Goal: Answer question/provide support: Share knowledge or assist other users

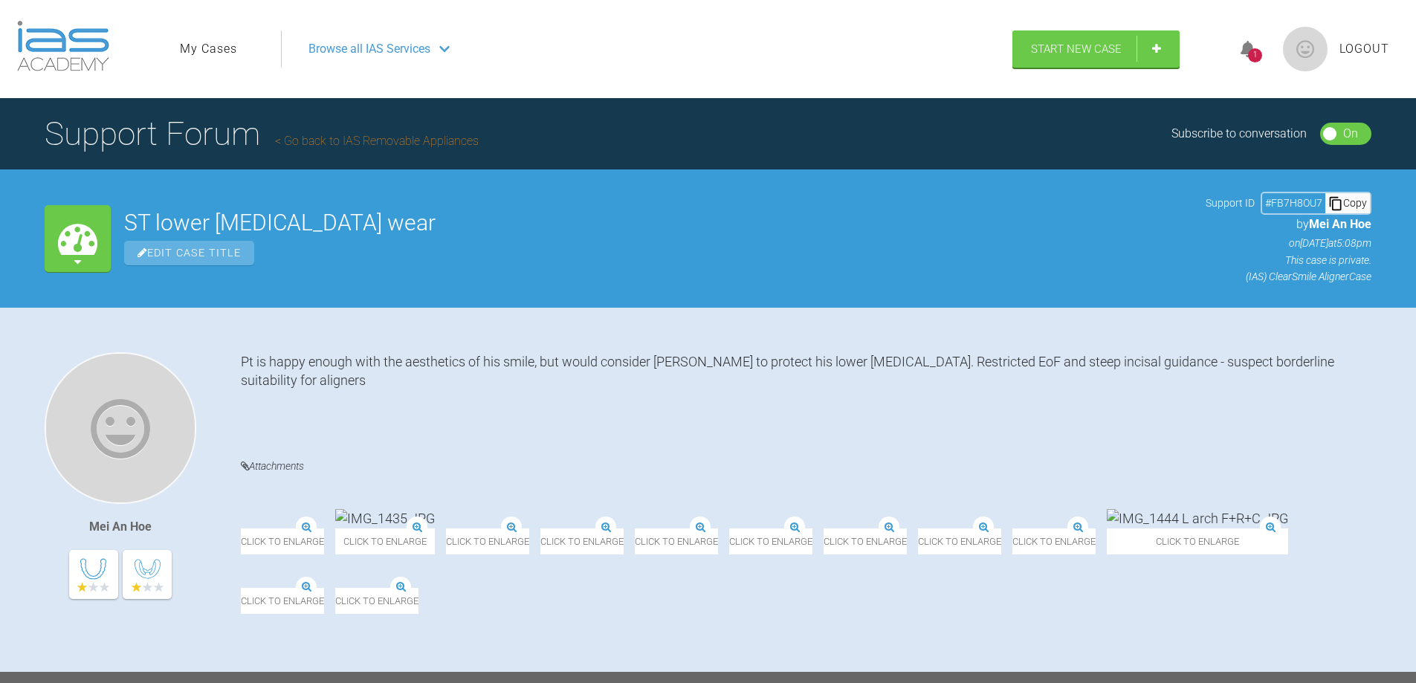
click at [1248, 58] on div "1" at bounding box center [1255, 55] width 14 height 14
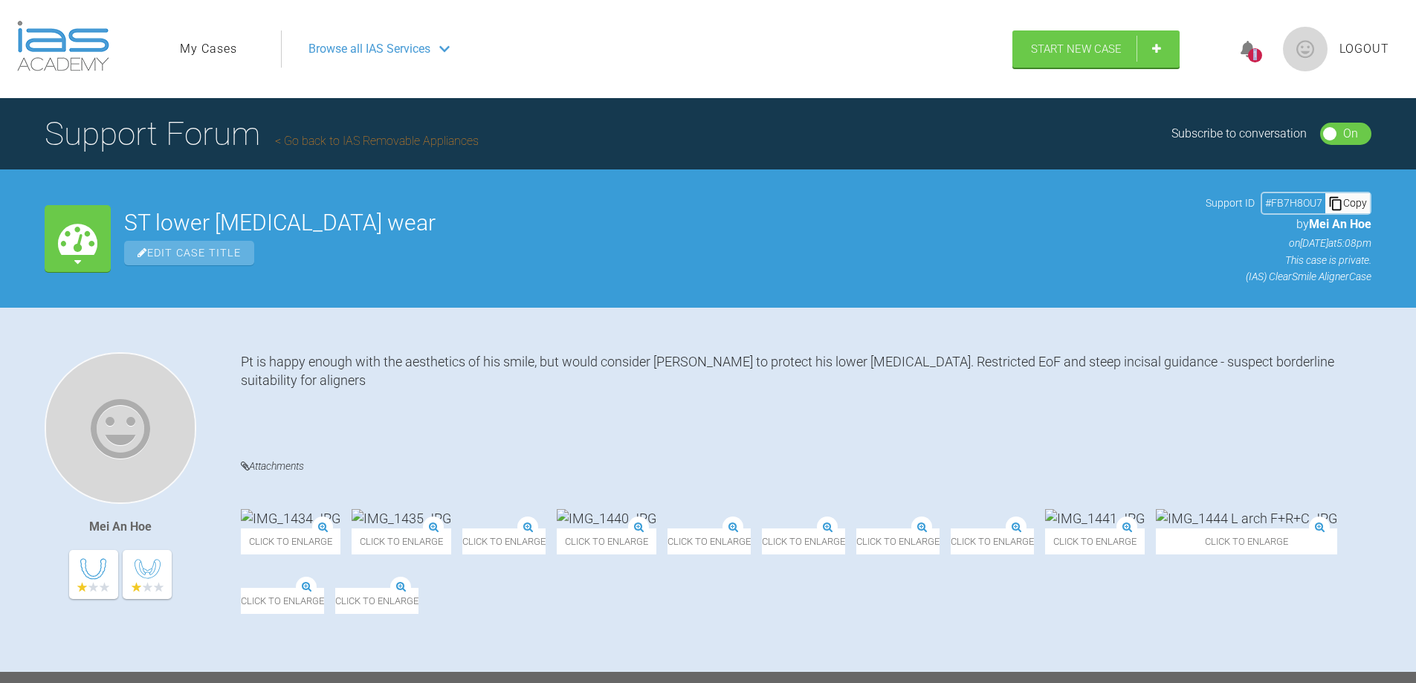
click at [1248, 58] on div "1" at bounding box center [1255, 55] width 14 height 14
click at [1248, 51] on icon at bounding box center [1248, 49] width 15 height 17
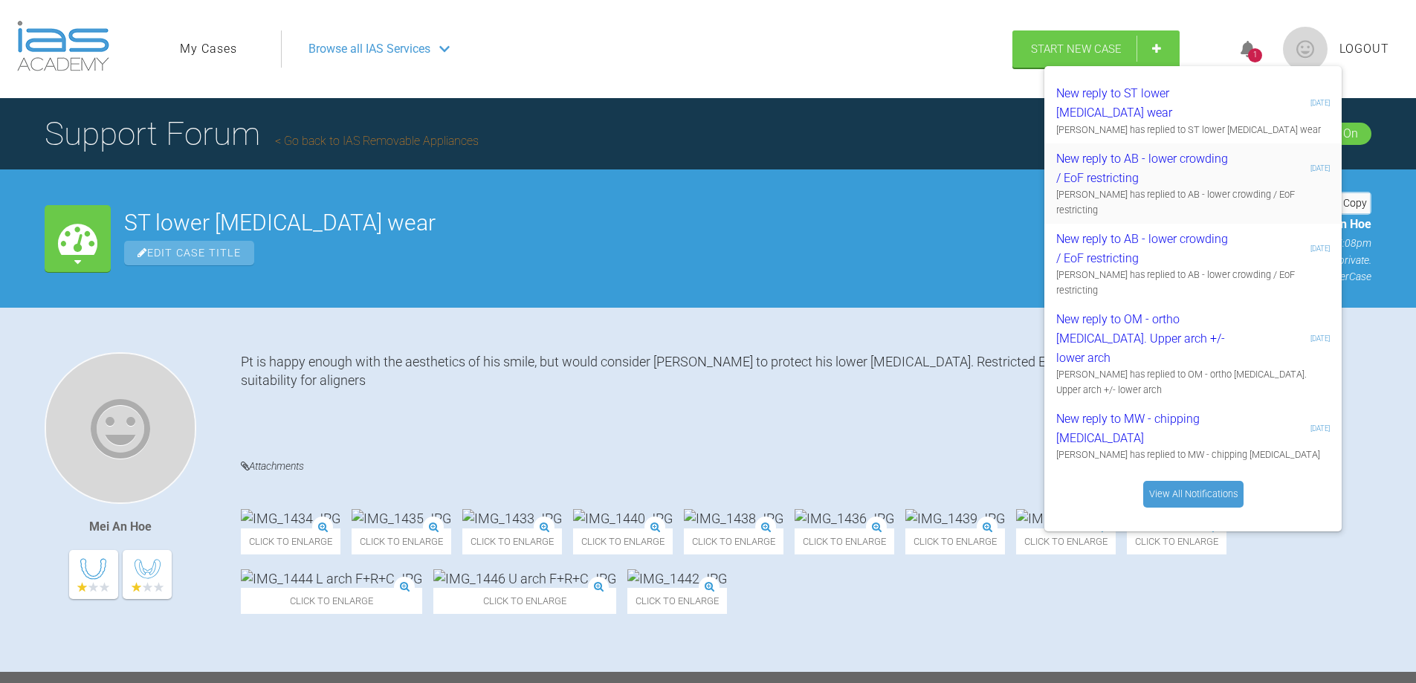
click at [1186, 170] on div "New reply to AB - lower crowding / EoF restricting" at bounding box center [1146, 168] width 178 height 38
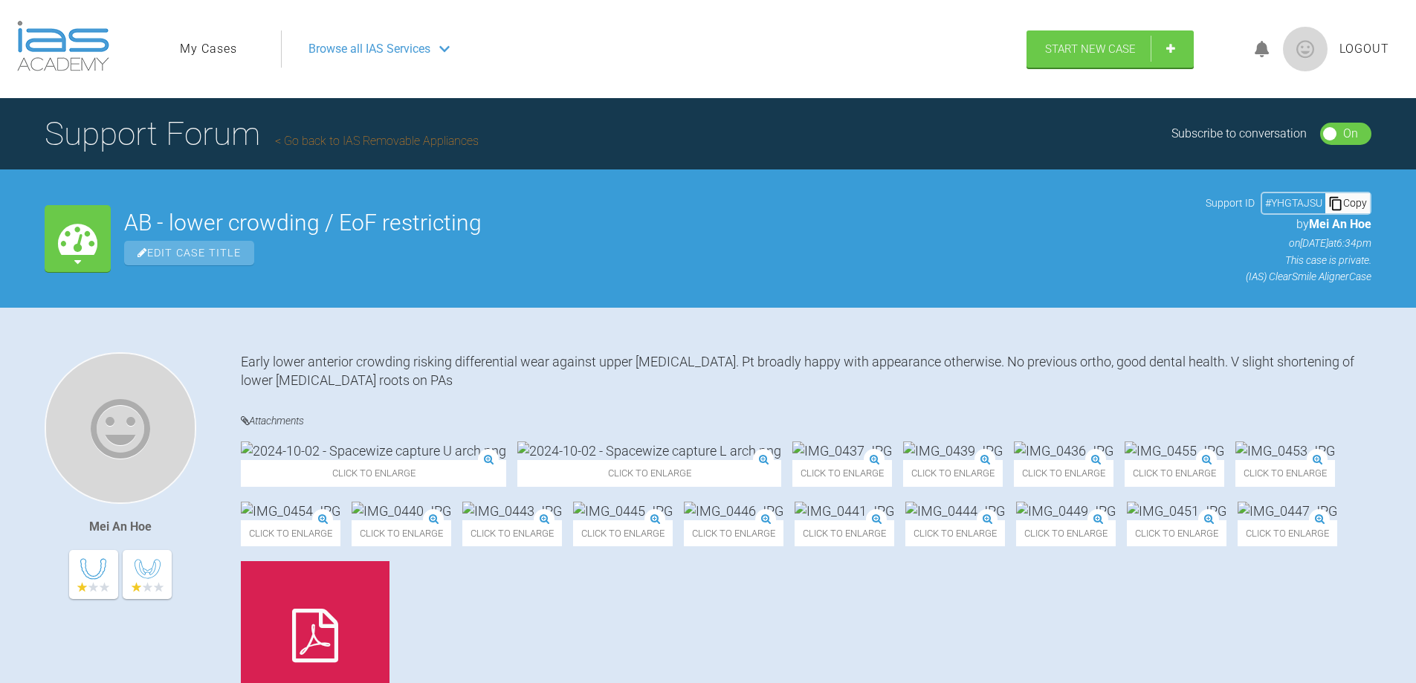
click at [219, 45] on link "My Cases" at bounding box center [208, 48] width 57 height 19
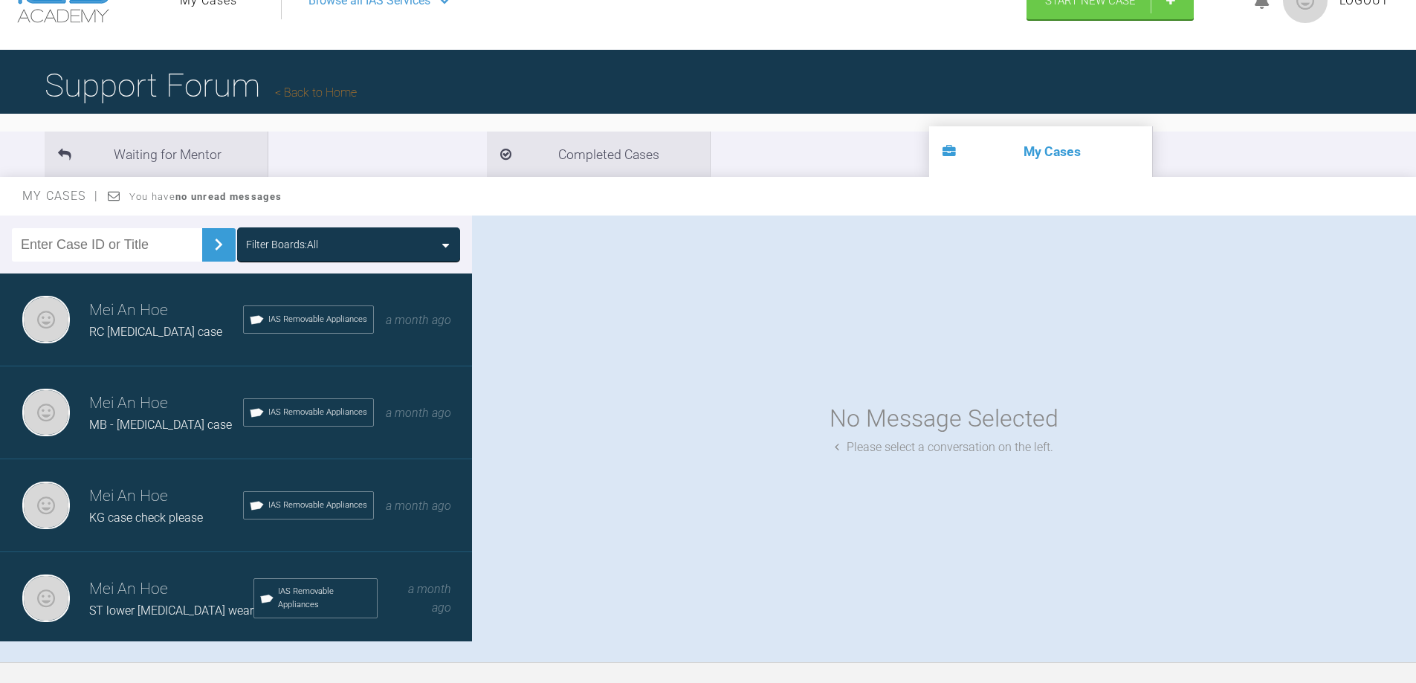
scroll to position [57, 0]
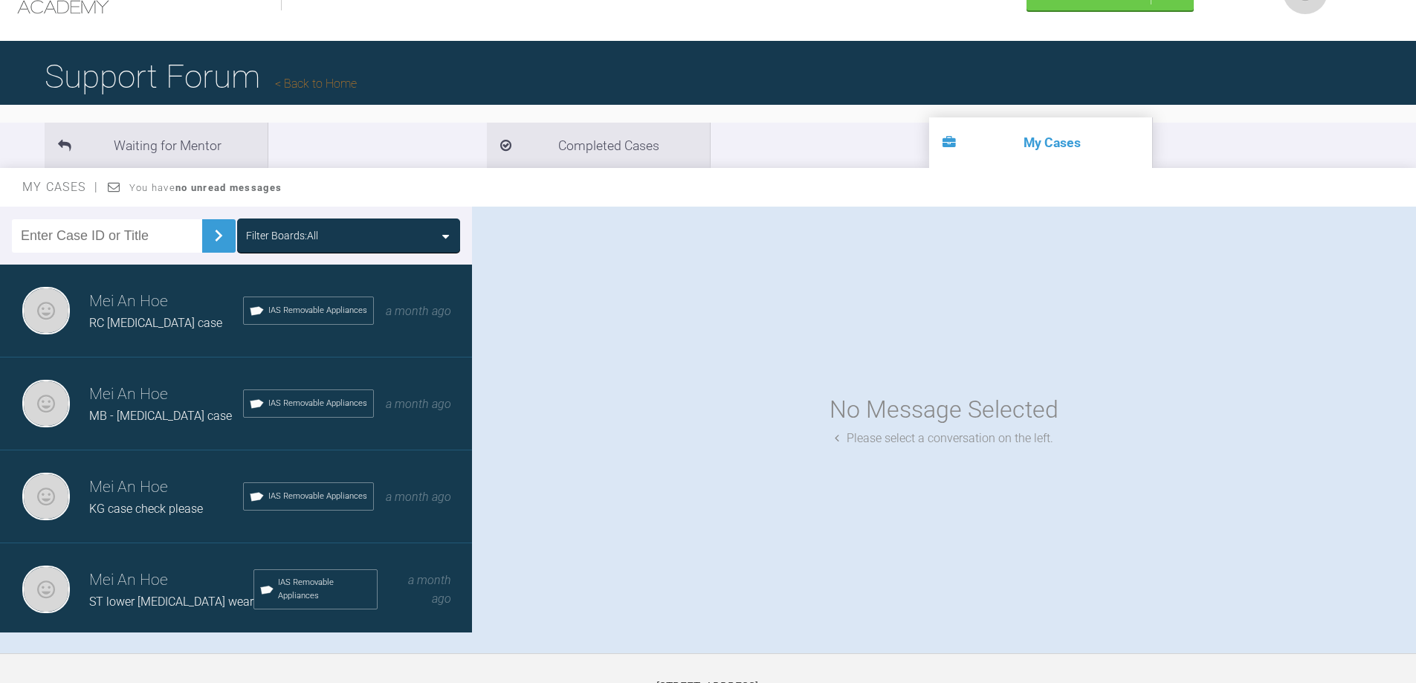
click at [130, 334] on div "Mei An Hoe RC [MEDICAL_DATA] case IAS Removable Appliances a month ago" at bounding box center [241, 311] width 483 height 93
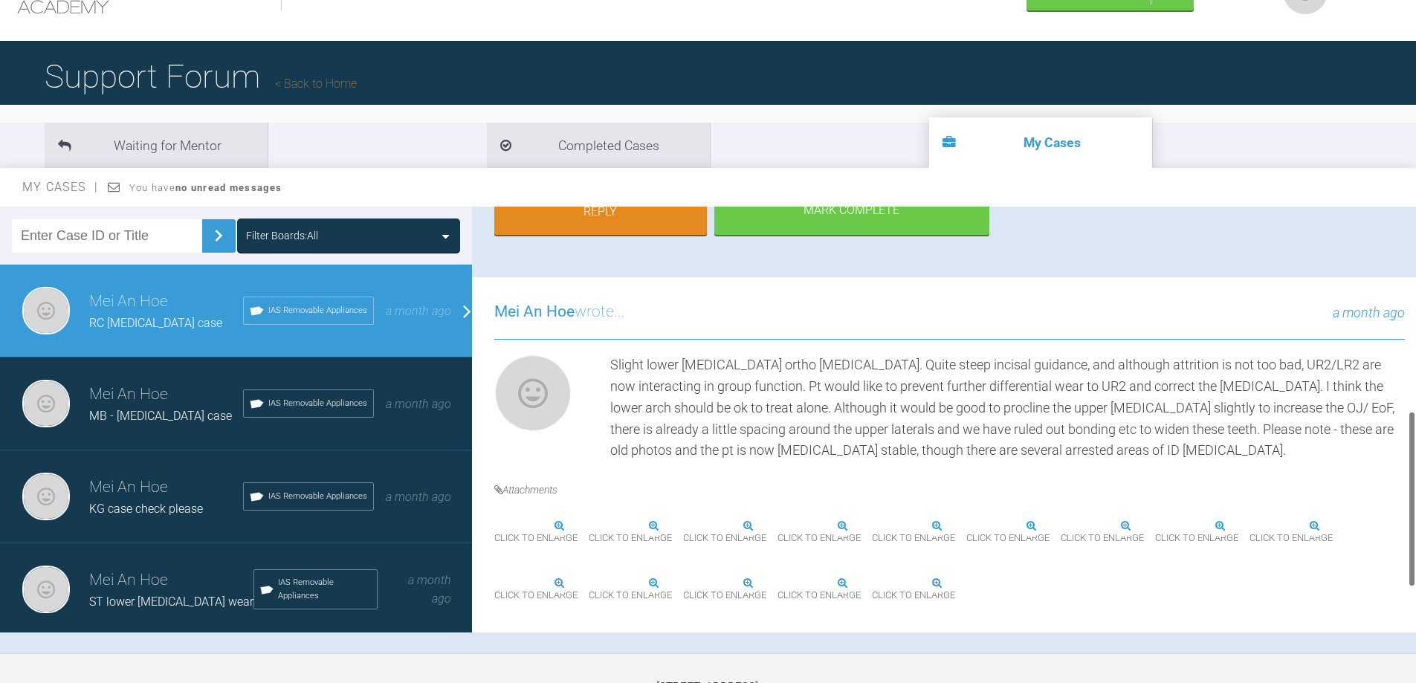
scroll to position [446, 0]
click at [1083, 527] on img at bounding box center [1083, 527] width 0 height 0
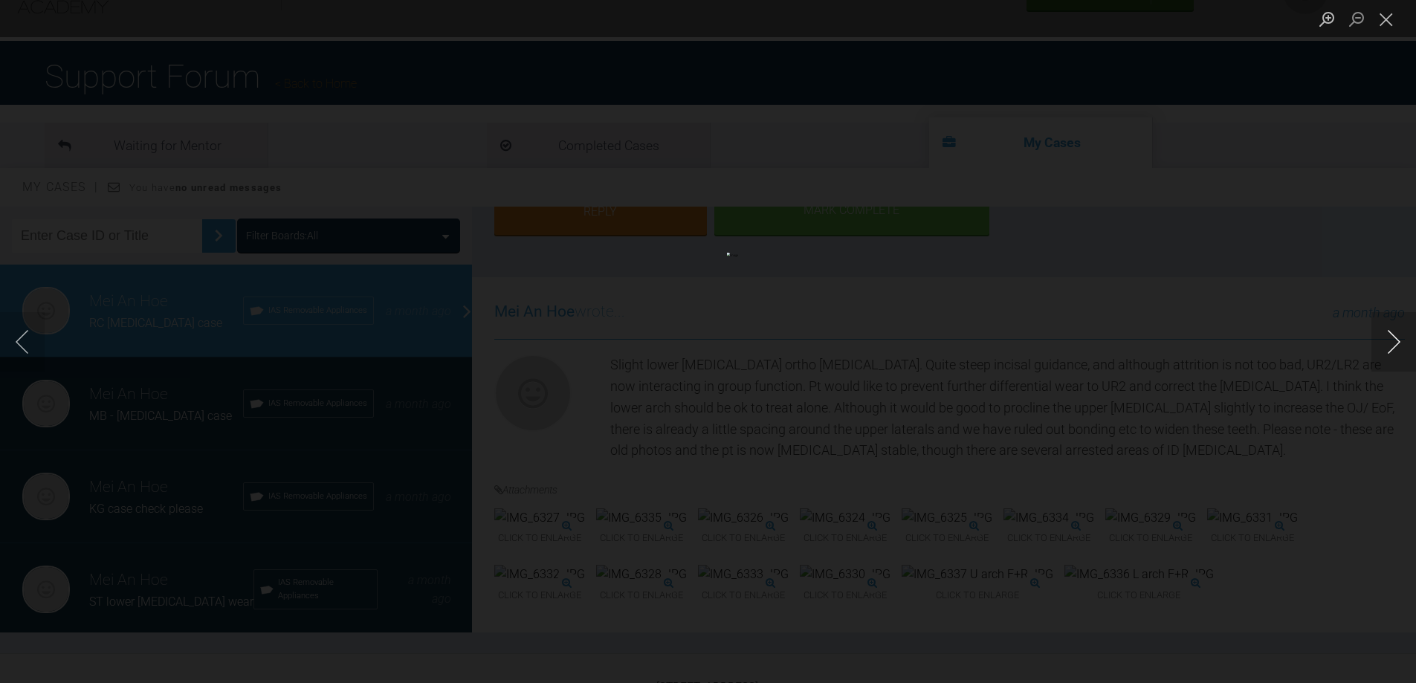
click at [1393, 338] on button "Next image" at bounding box center [1394, 341] width 45 height 59
click at [1389, 25] on button "Close lightbox" at bounding box center [1387, 19] width 30 height 26
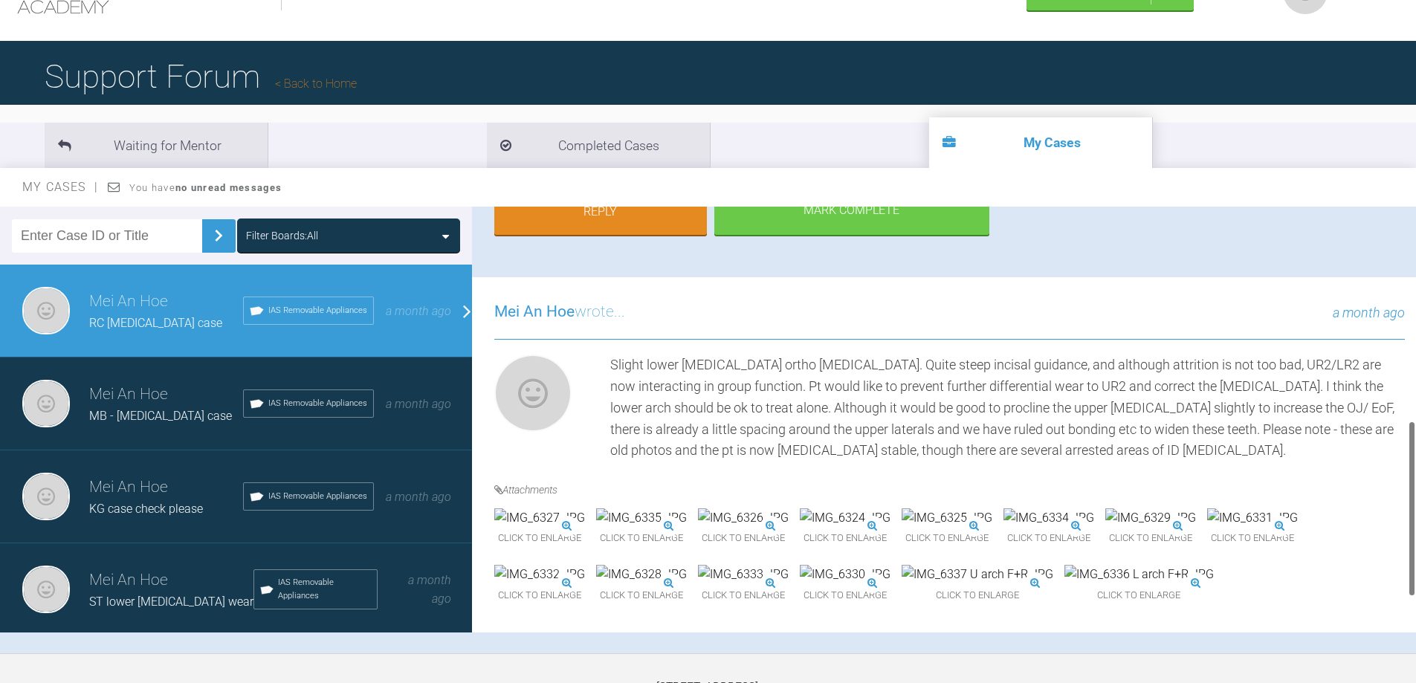
scroll to position [603, 0]
click at [1065, 565] on img at bounding box center [1139, 574] width 149 height 19
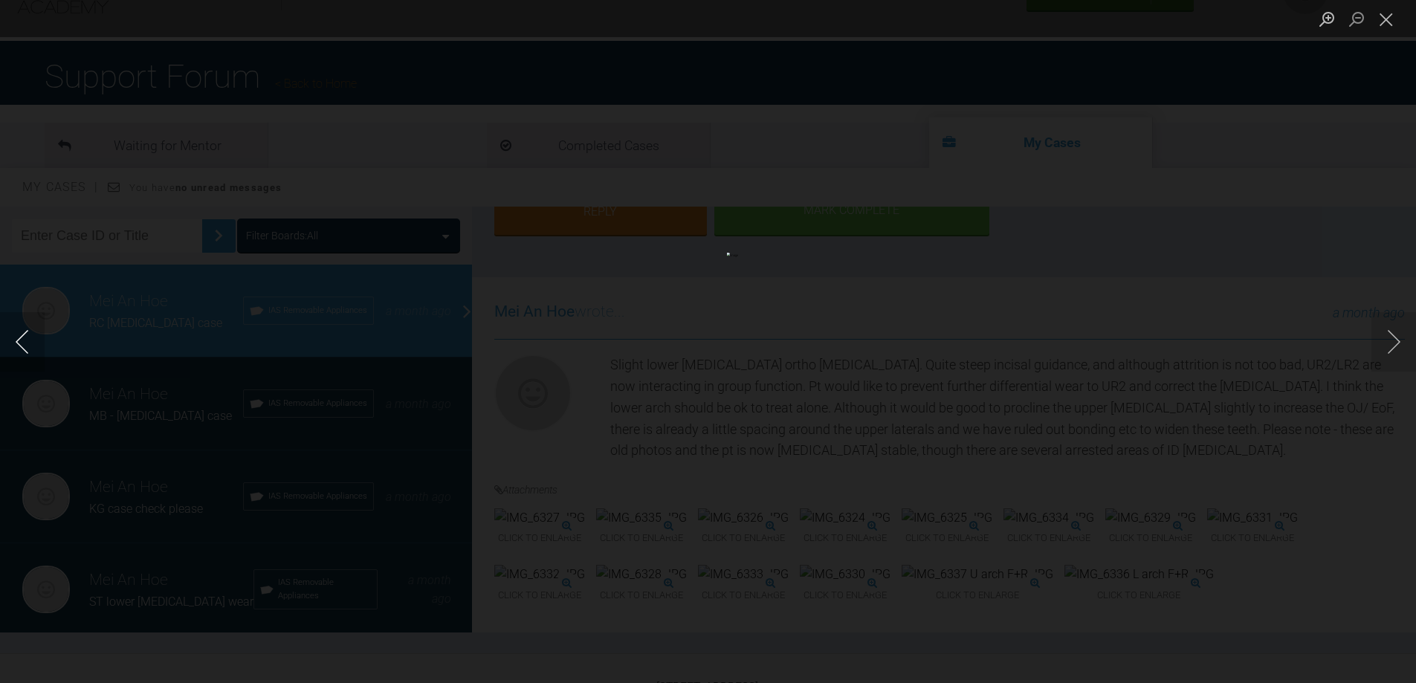
click at [28, 340] on button "Previous image" at bounding box center [22, 341] width 45 height 59
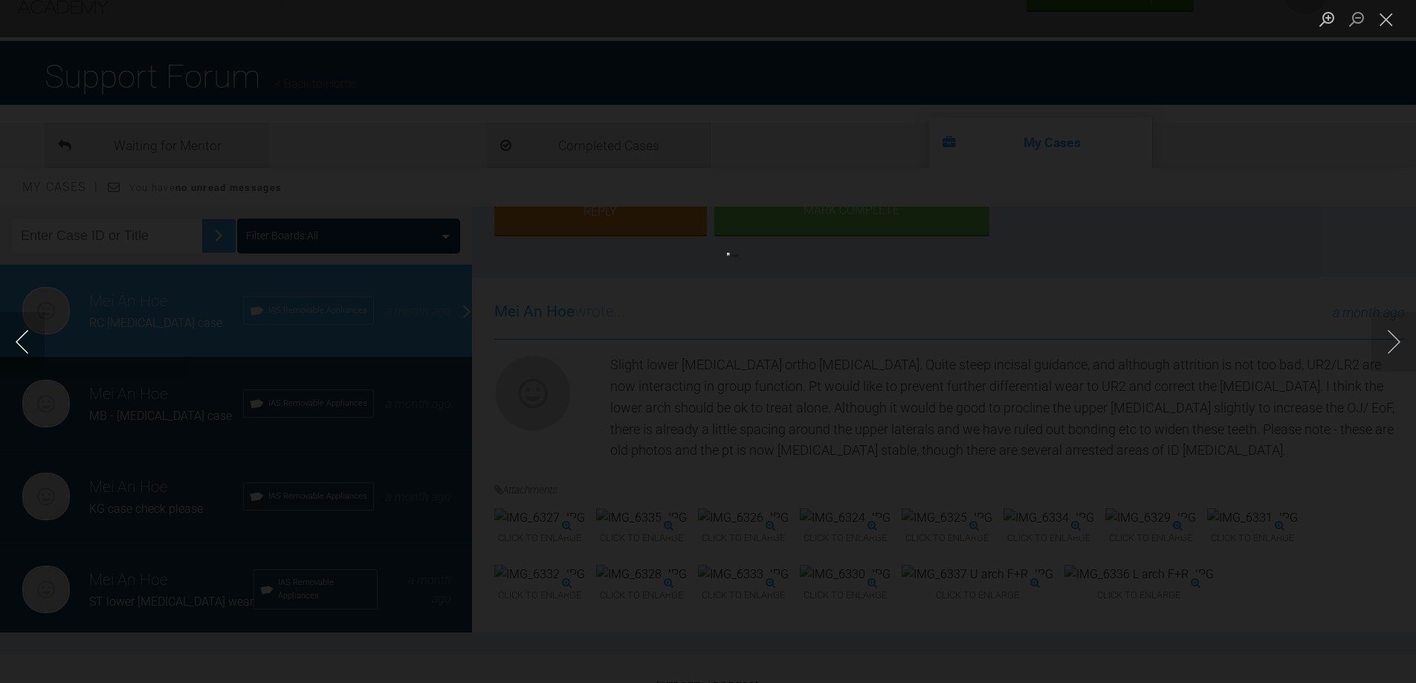
click at [28, 340] on button "Previous image" at bounding box center [22, 341] width 45 height 59
